Goal: Participate in discussion

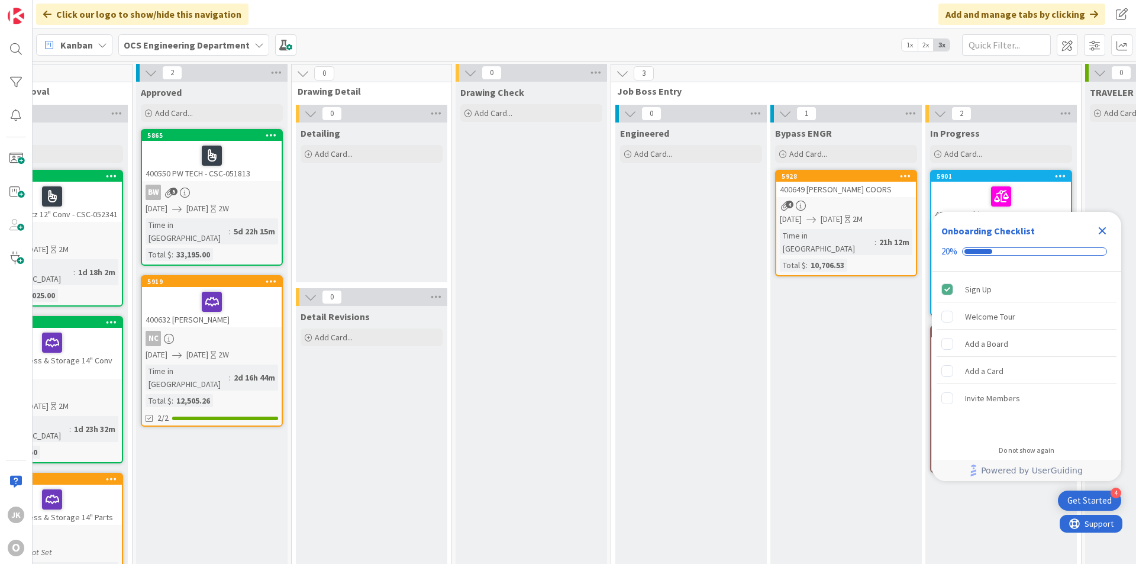
scroll to position [0, 1026]
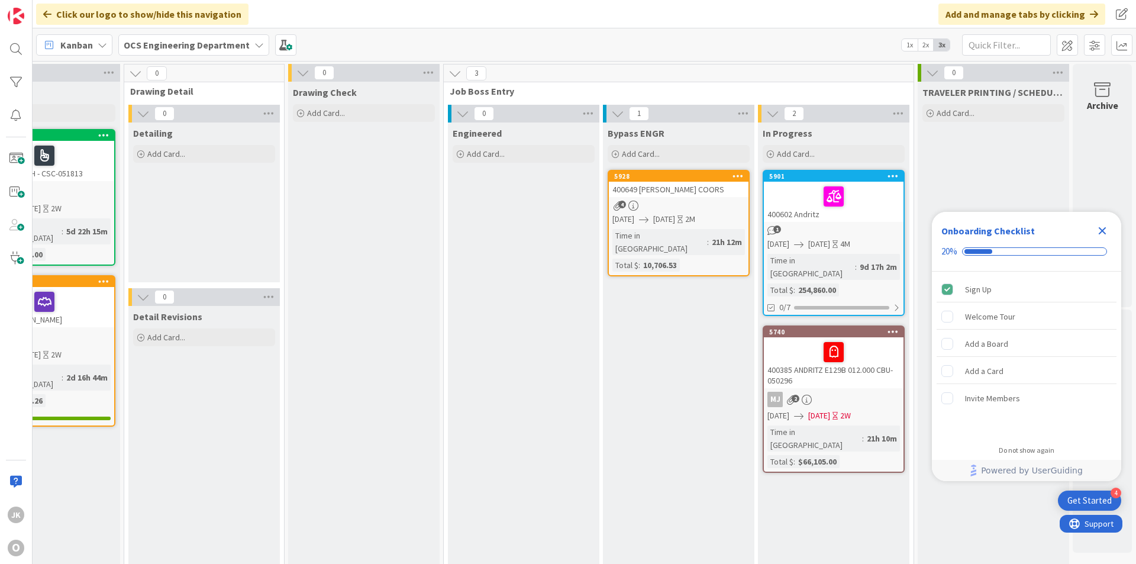
click at [880, 228] on icon "Close Checklist" at bounding box center [1103, 231] width 8 height 8
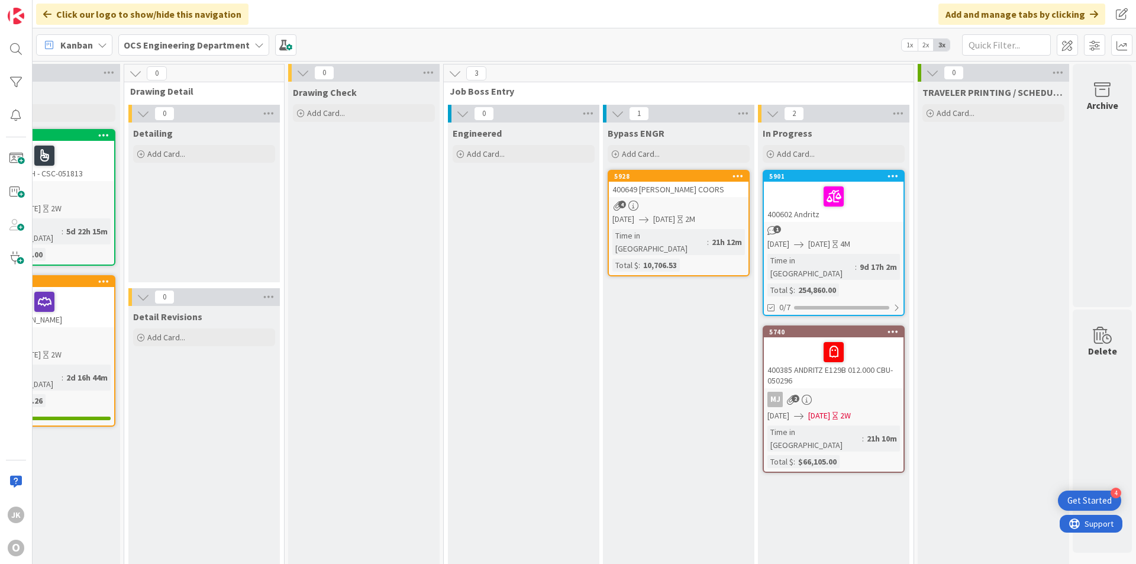
scroll to position [0, 0]
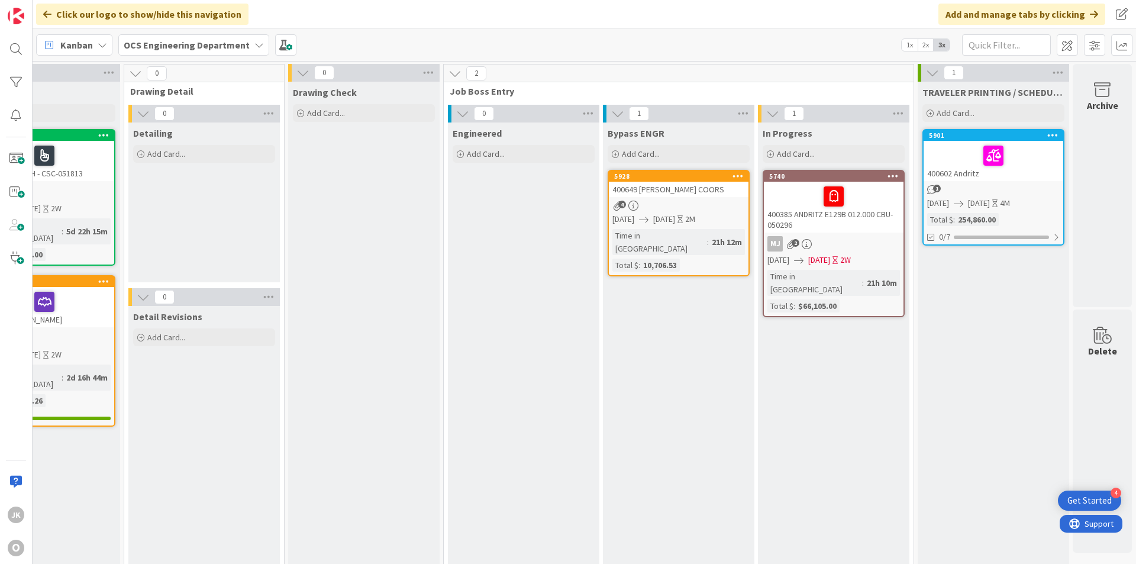
click at [880, 153] on div at bounding box center [993, 155] width 133 height 25
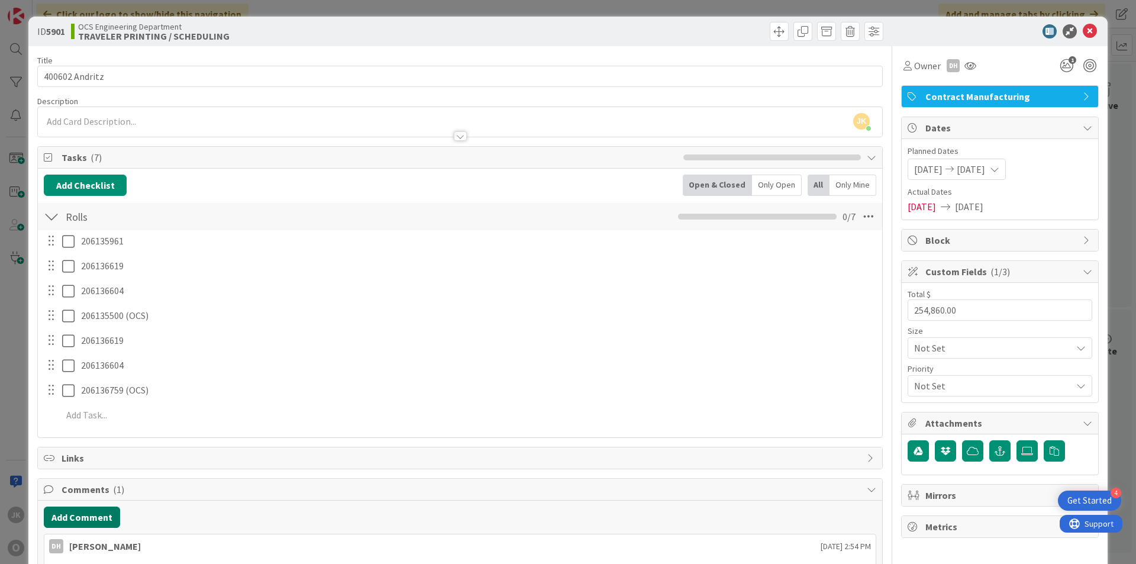
click at [83, 517] on button "Add Comment" at bounding box center [82, 516] width 76 height 21
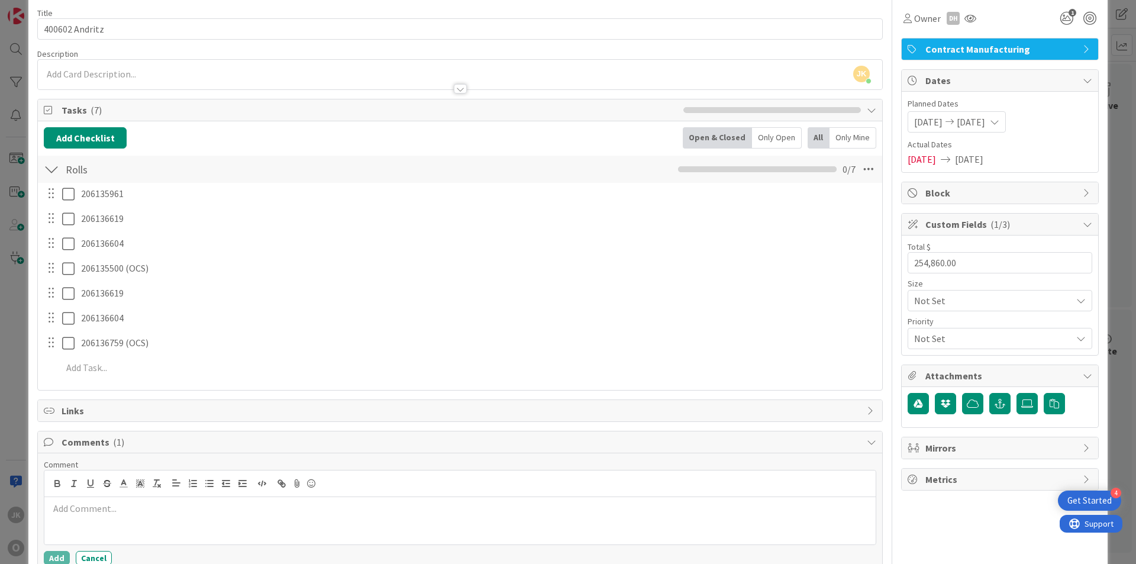
scroll to position [118, 0]
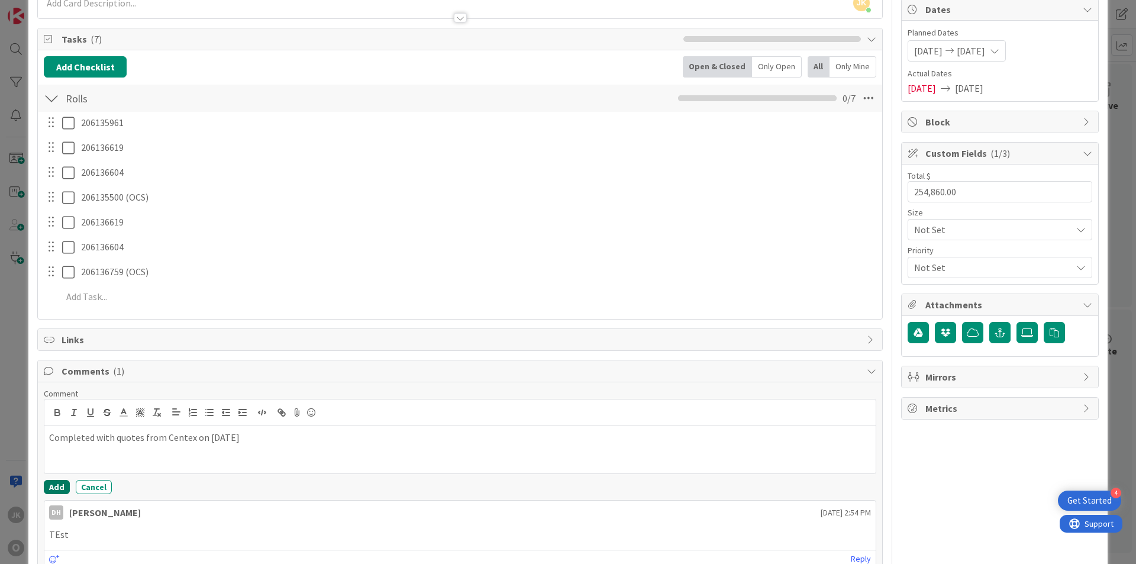
click at [53, 491] on button "Add" at bounding box center [57, 487] width 26 height 14
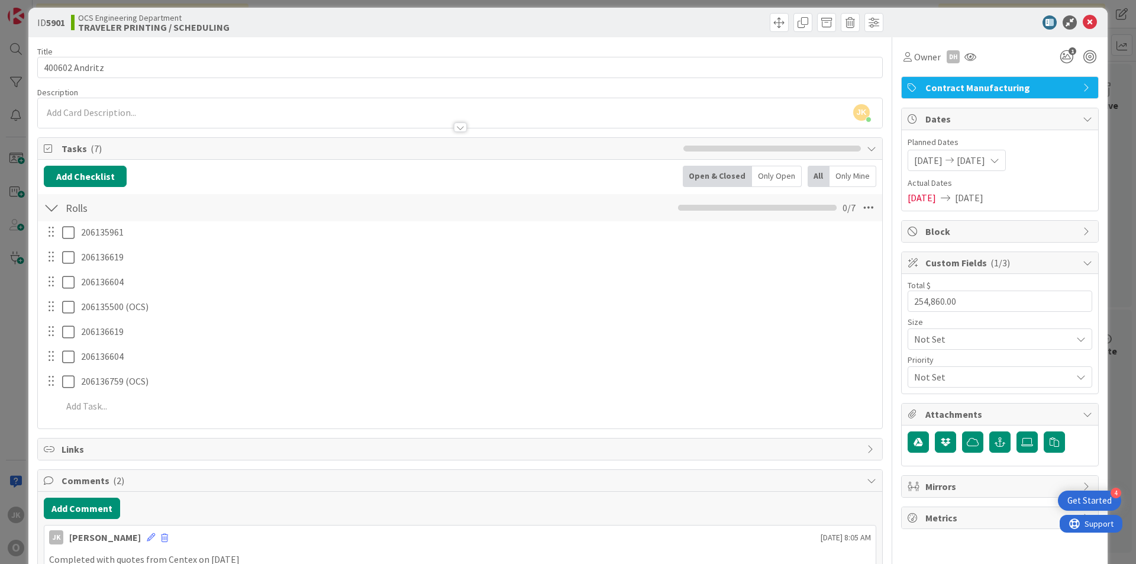
scroll to position [0, 0]
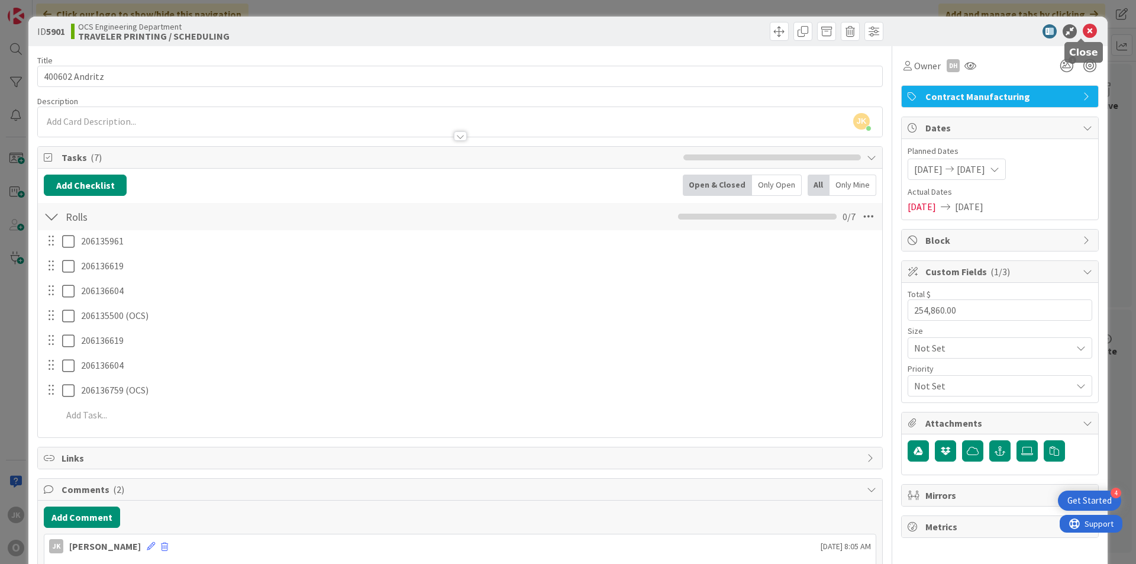
click at [880, 30] on icon at bounding box center [1090, 31] width 14 height 14
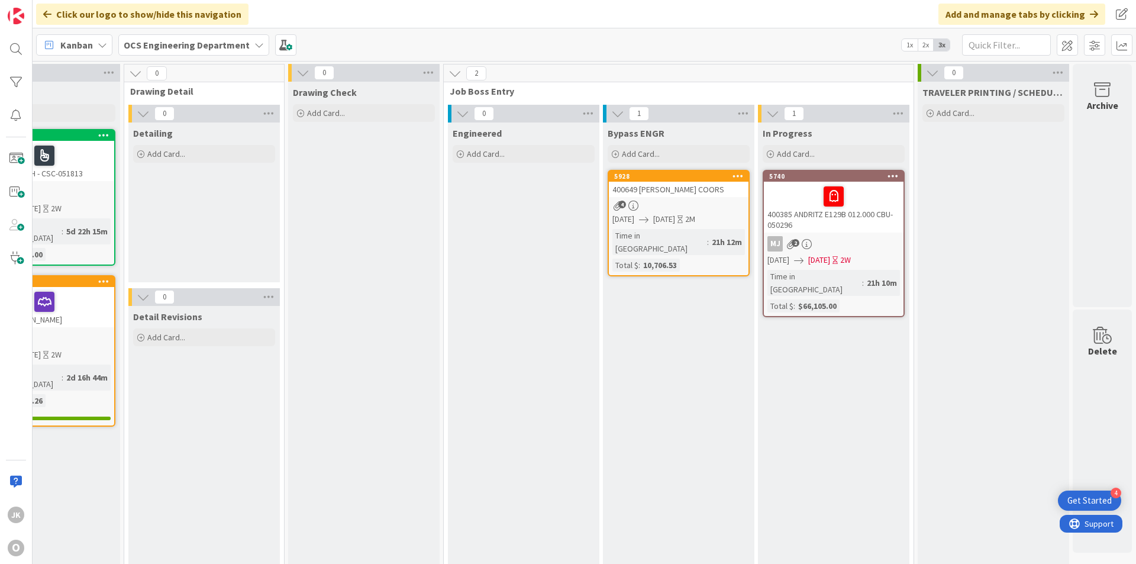
click at [696, 197] on link "5928 400649 MILLER COORS 4 09/17/2025 10/17/2025 2M Time in Column : 21h 12m To…" at bounding box center [679, 223] width 142 height 106
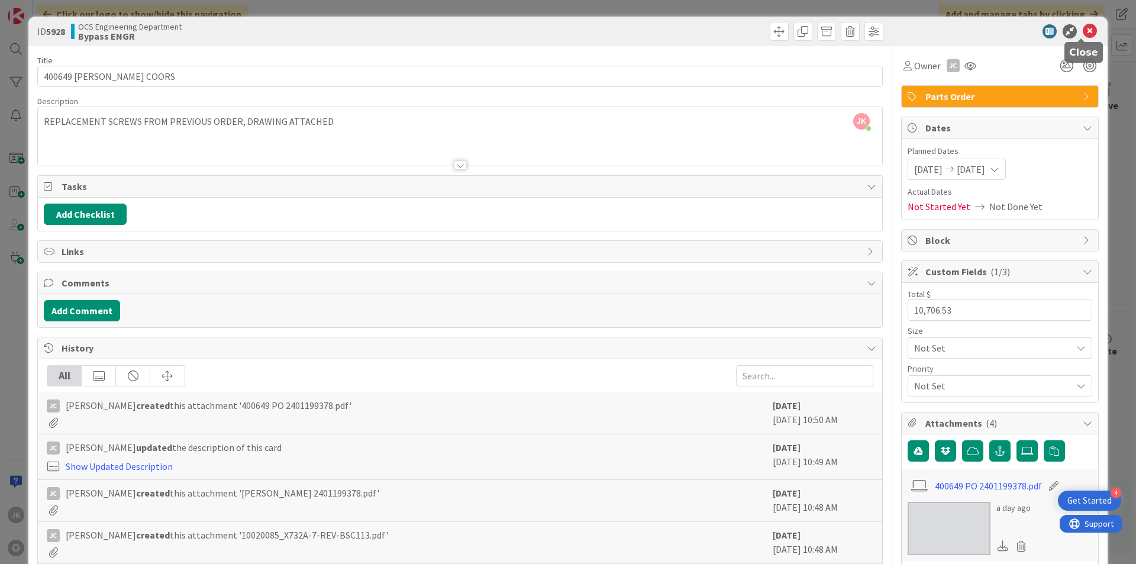
click at [880, 33] on icon at bounding box center [1090, 31] width 14 height 14
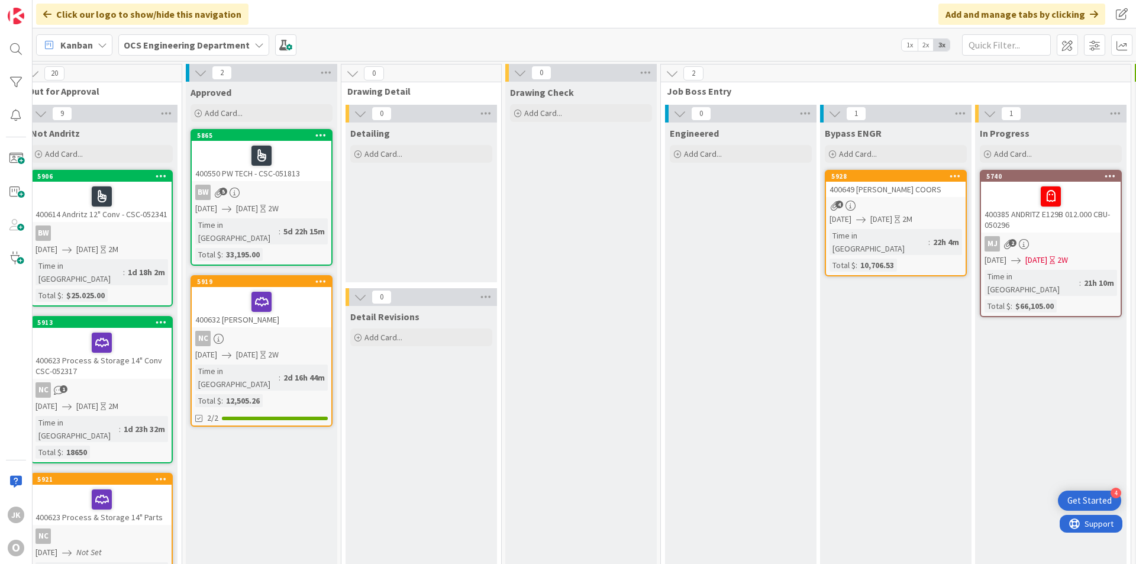
scroll to position [0, 977]
